Goal: Find specific page/section: Find specific page/section

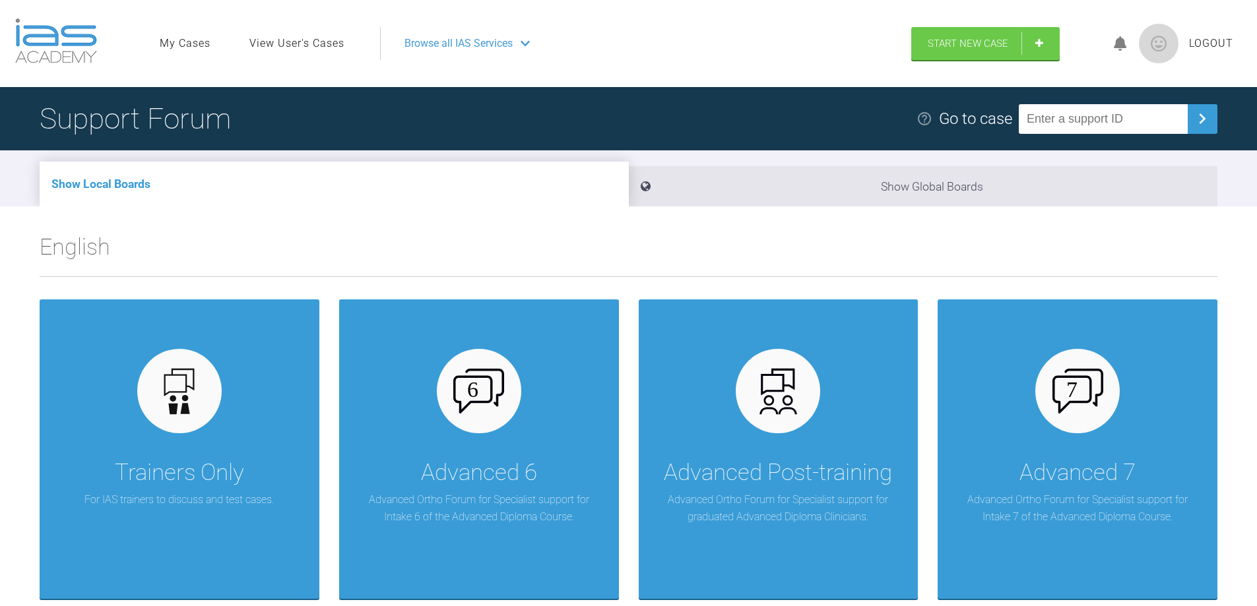
click at [439, 42] on span "Browse all IAS Services" at bounding box center [458, 43] width 108 height 17
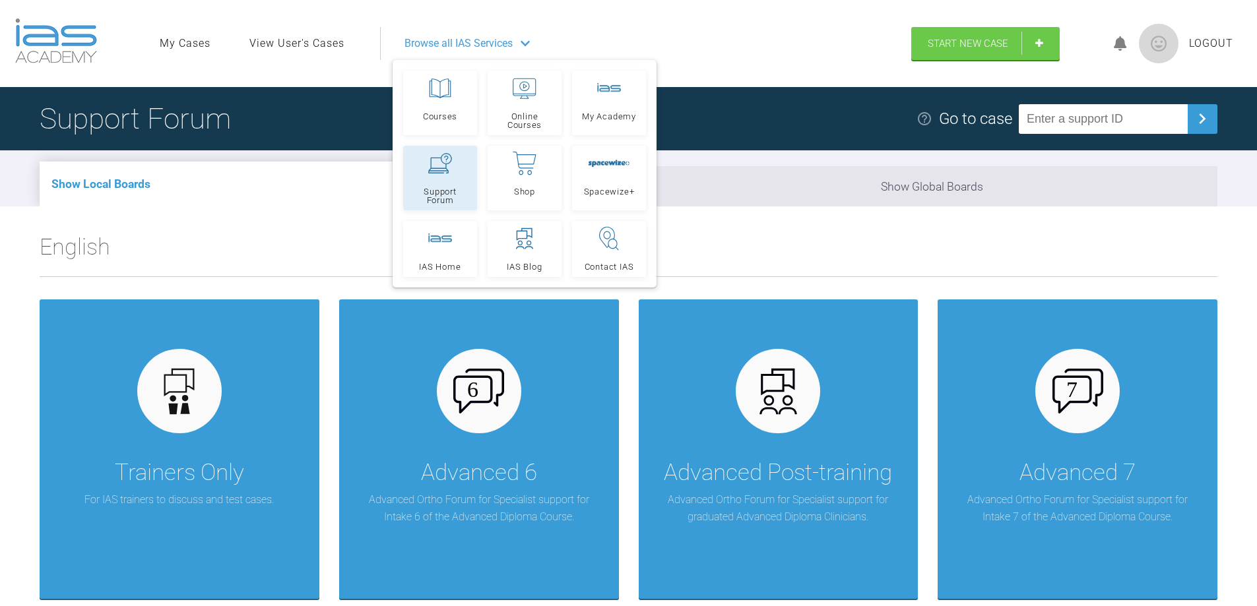
click at [437, 175] on div at bounding box center [440, 164] width 24 height 24
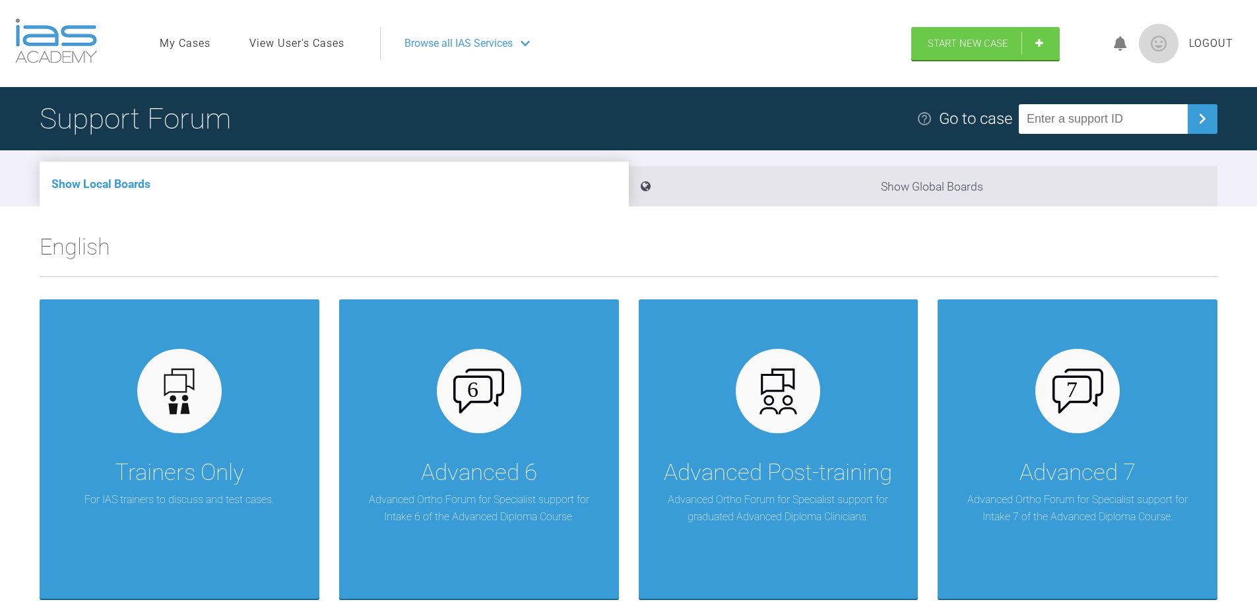
click at [293, 44] on link "View User's Cases" at bounding box center [296, 43] width 95 height 17
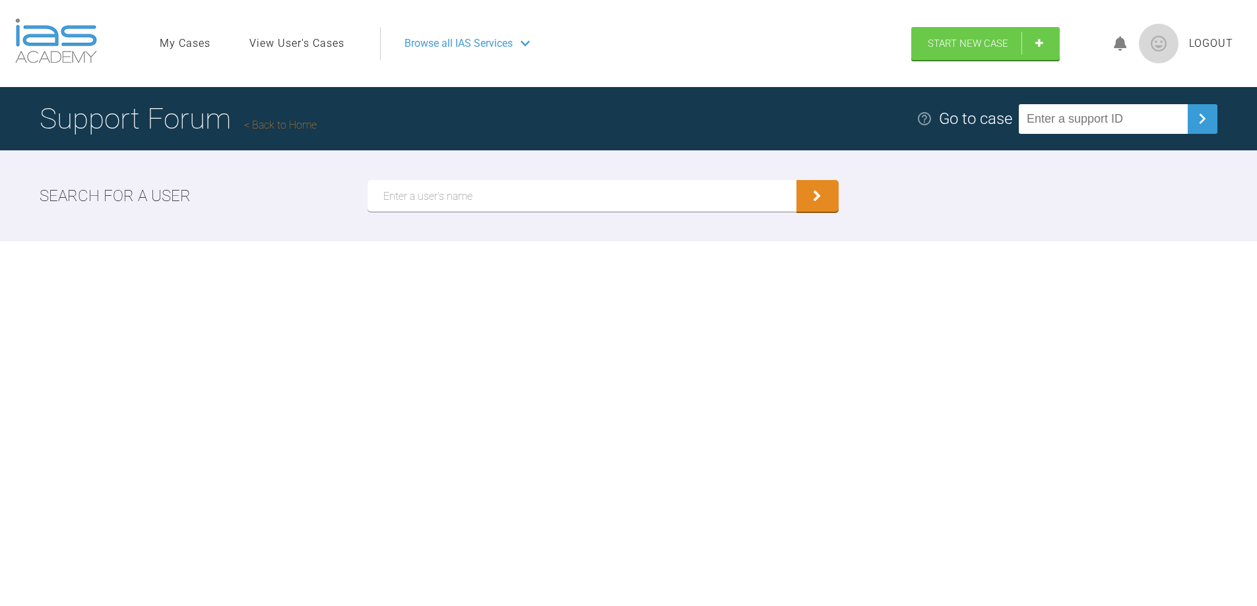
click at [430, 199] on input "text" at bounding box center [581, 196] width 429 height 32
type input "McCrory"
click at [819, 199] on icon "submit" at bounding box center [817, 198] width 9 height 12
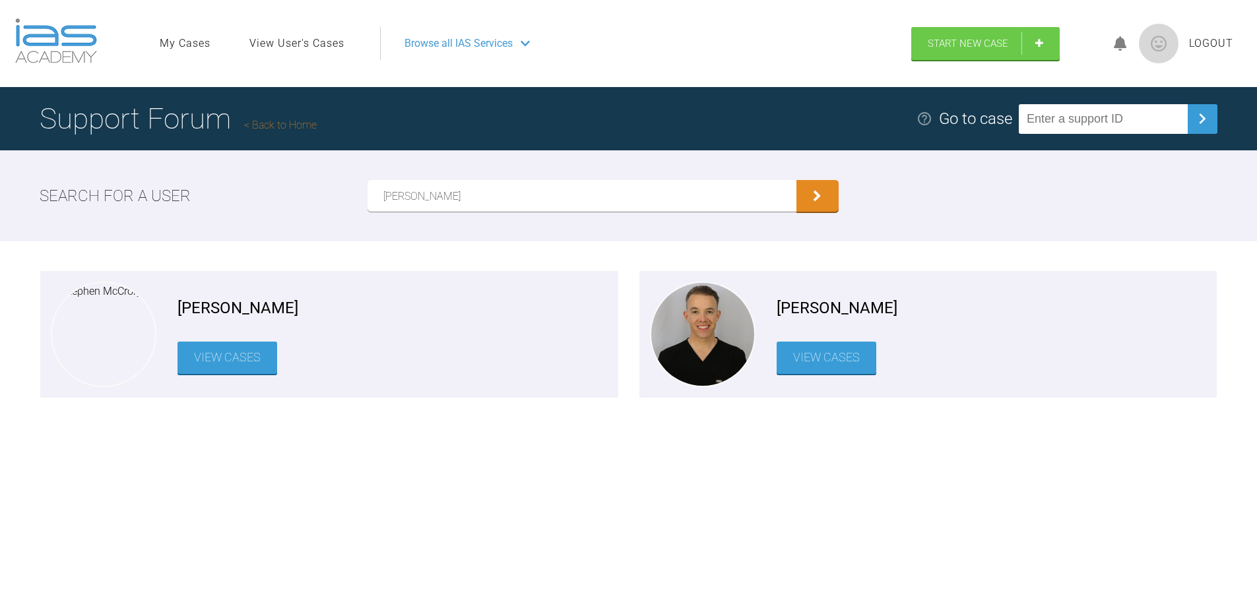
click at [839, 358] on link "View Cases" at bounding box center [827, 358] width 100 height 32
